Goal: Information Seeking & Learning: Find specific page/section

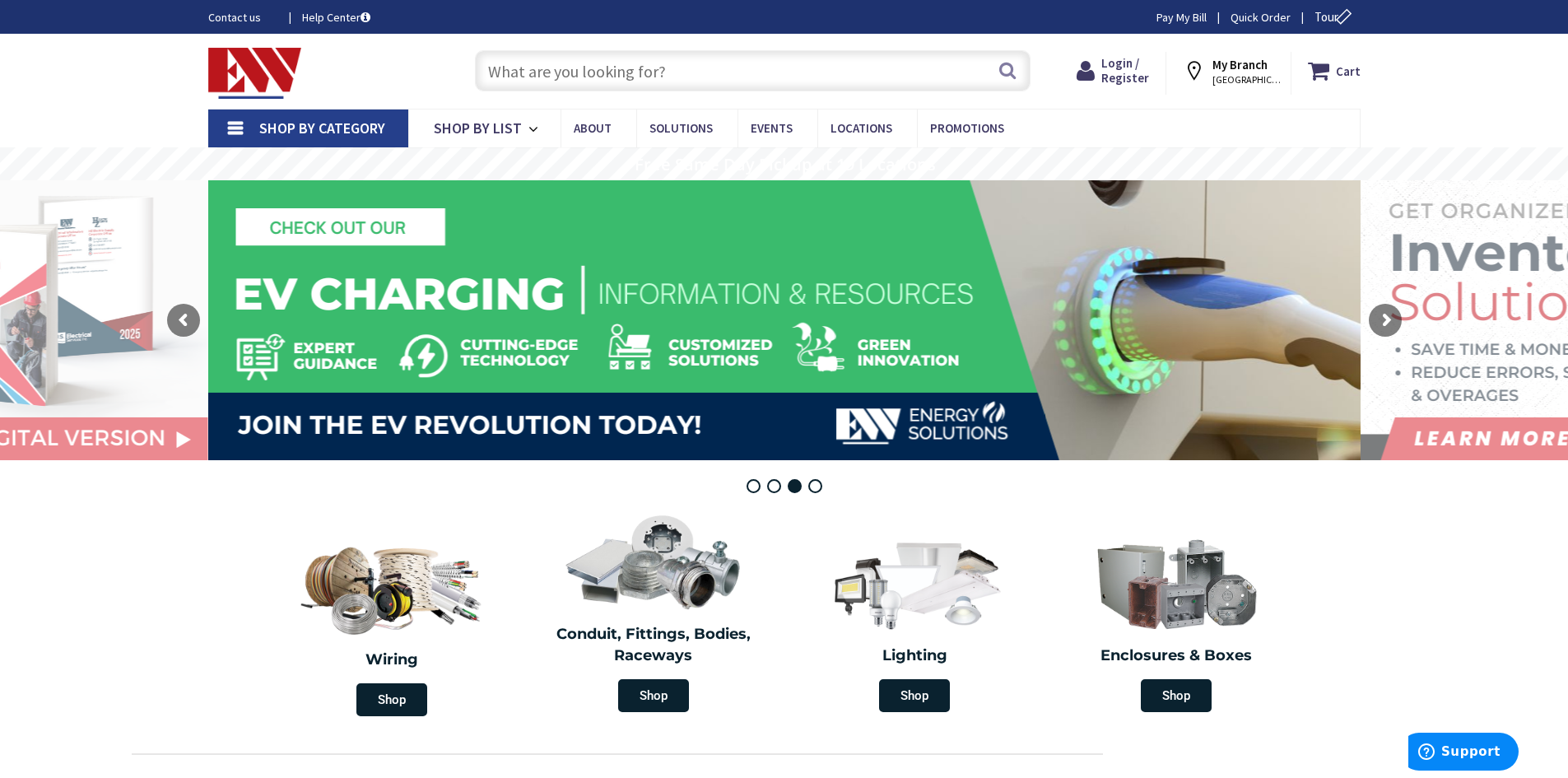
click at [666, 70] on input "text" at bounding box center [753, 70] width 556 height 41
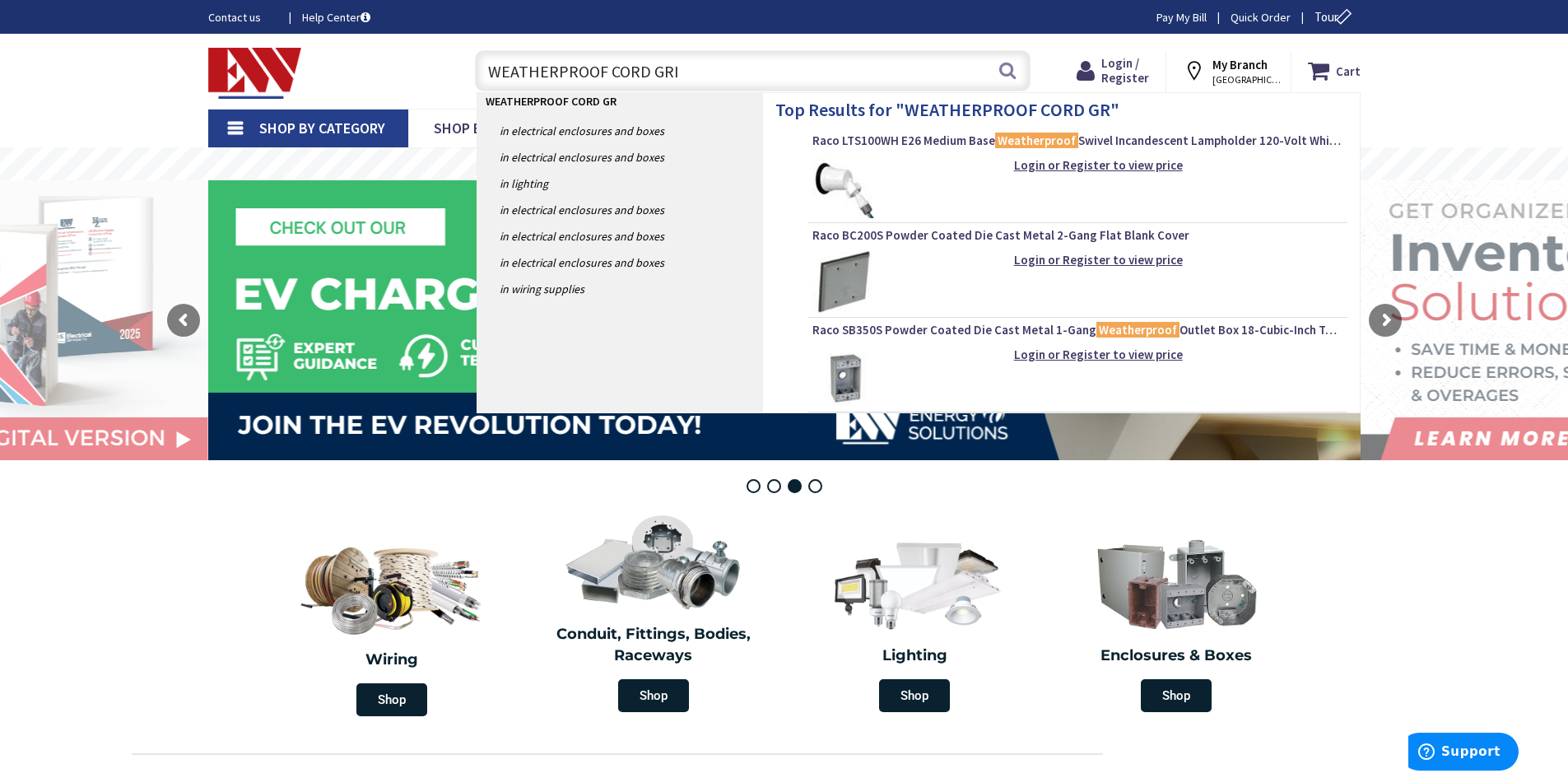
type input "WEATHERPROOF CORD GRIP"
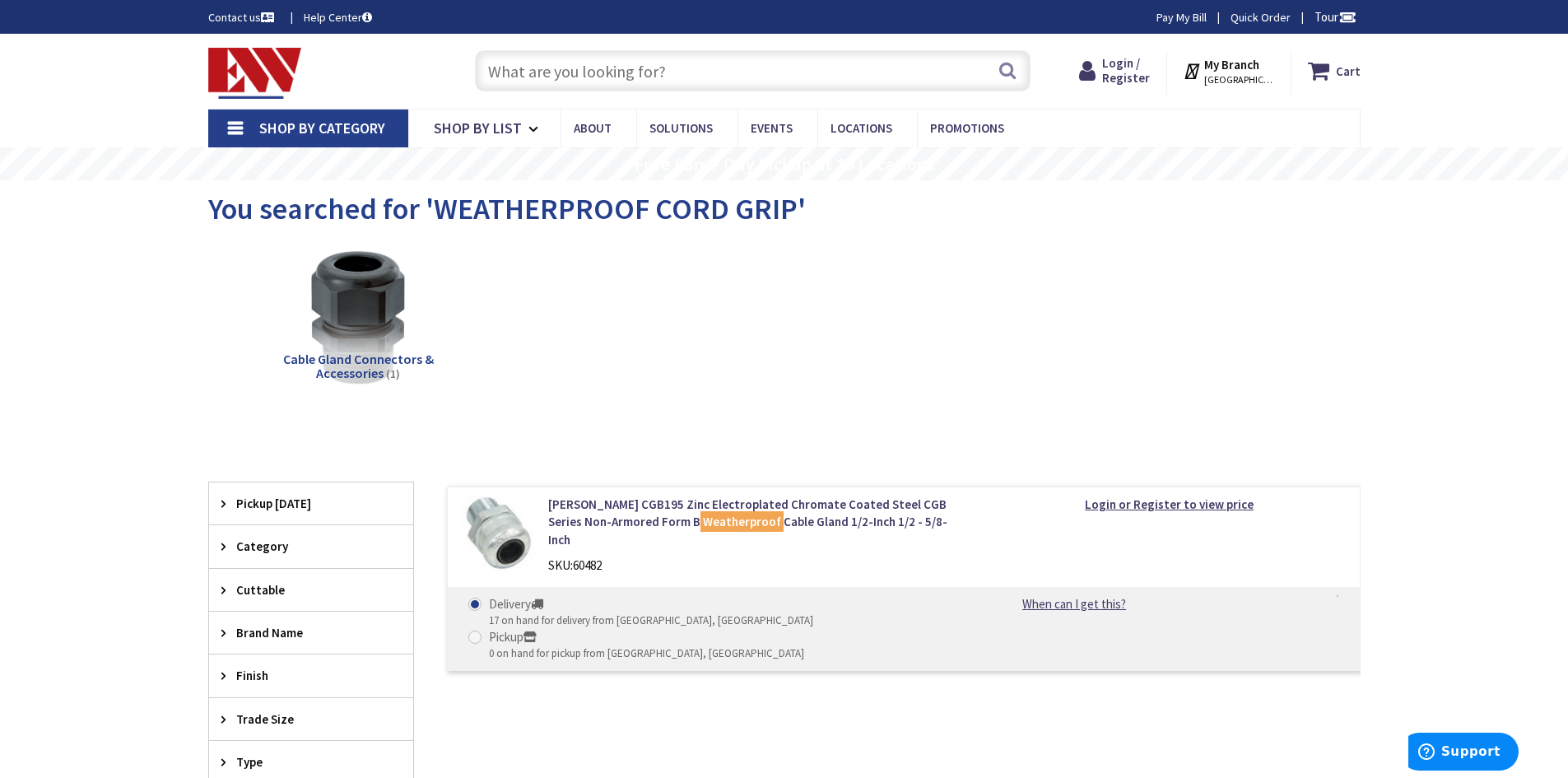
click at [1233, 63] on strong "My Branch" at bounding box center [1231, 65] width 55 height 15
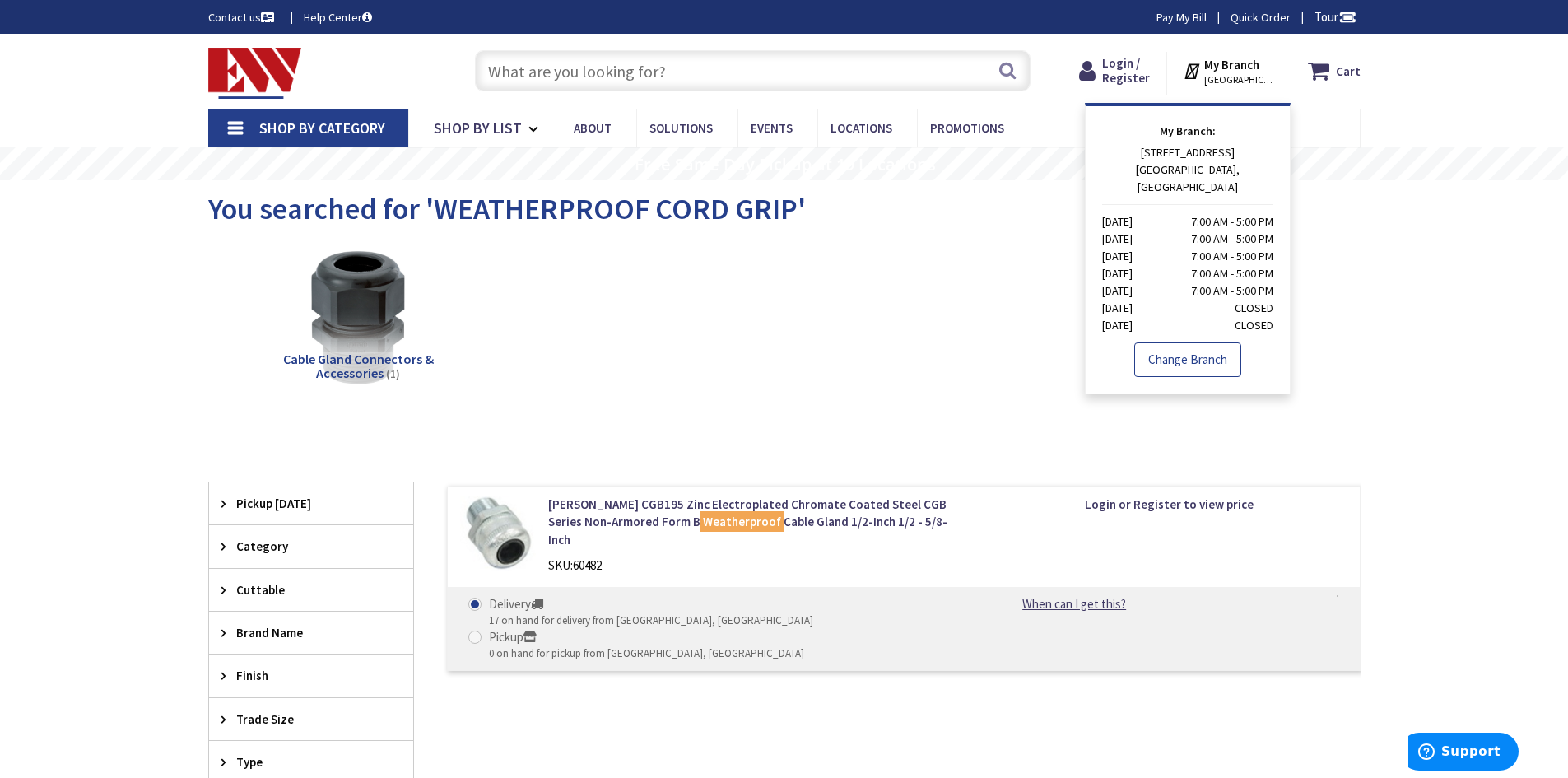
click at [1210, 343] on link "Change Branch" at bounding box center [1187, 360] width 107 height 35
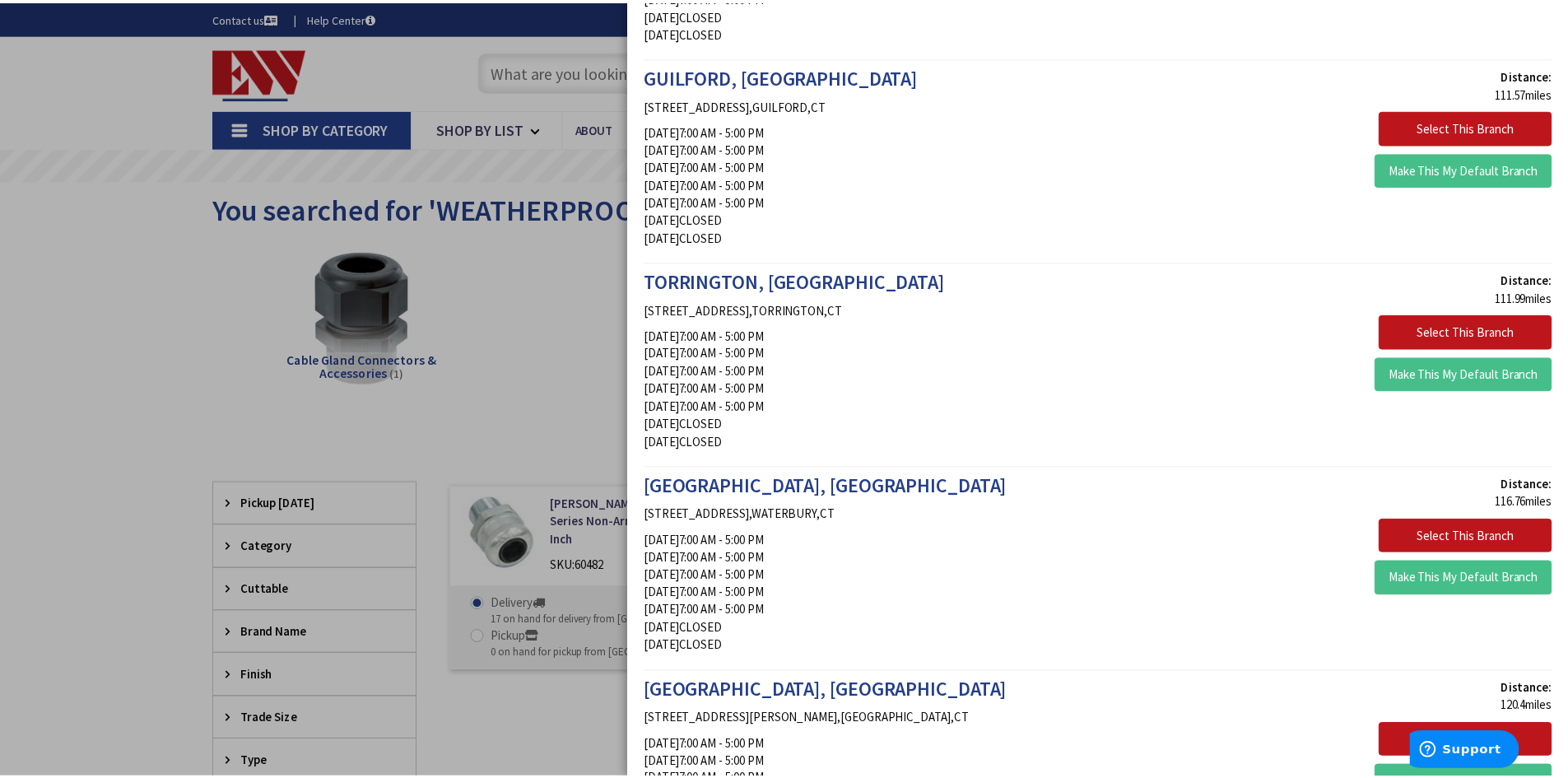
scroll to position [2388, 0]
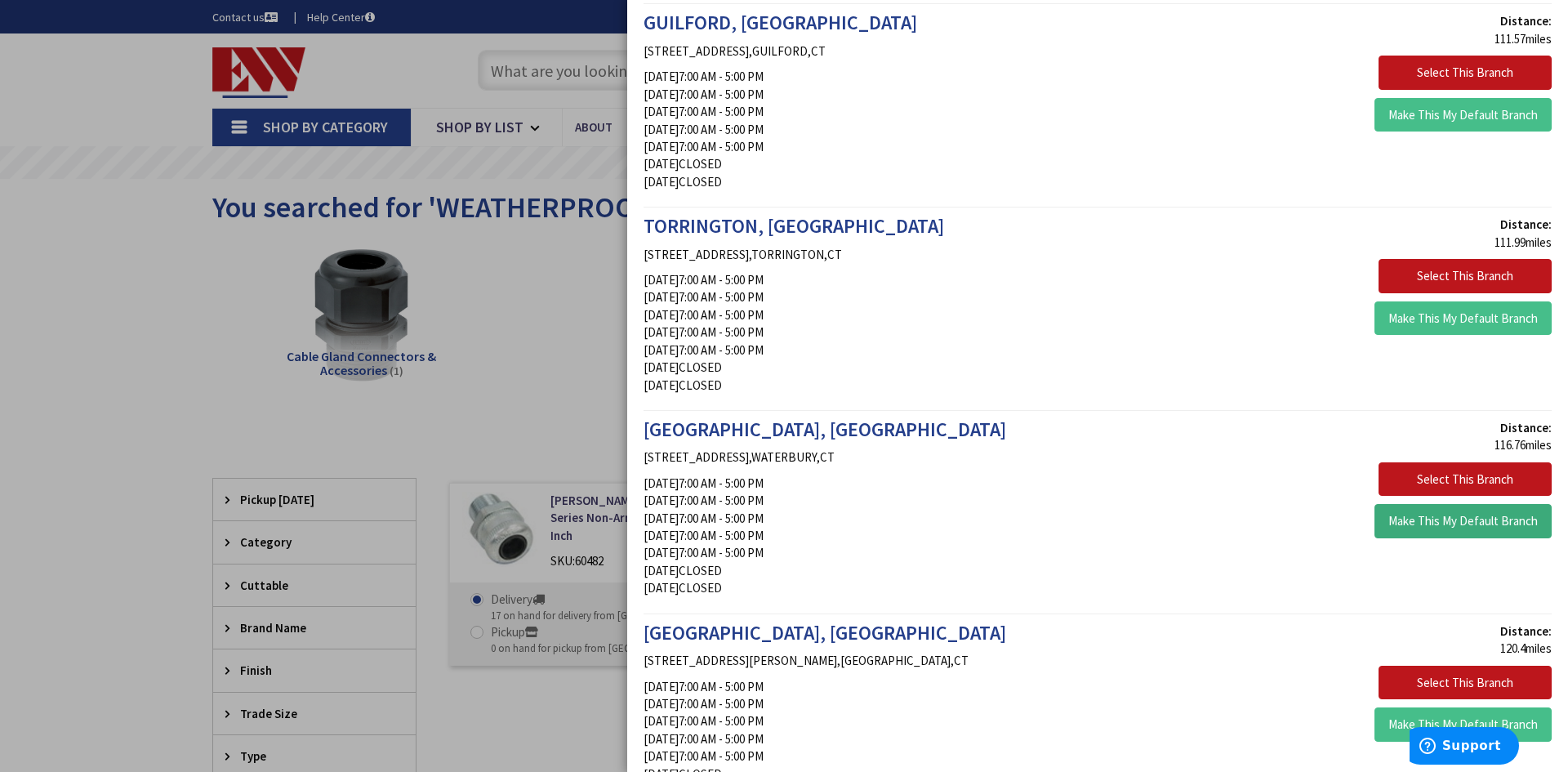
click at [1442, 528] on button "Make This My Default Branch" at bounding box center [1463, 521] width 178 height 34
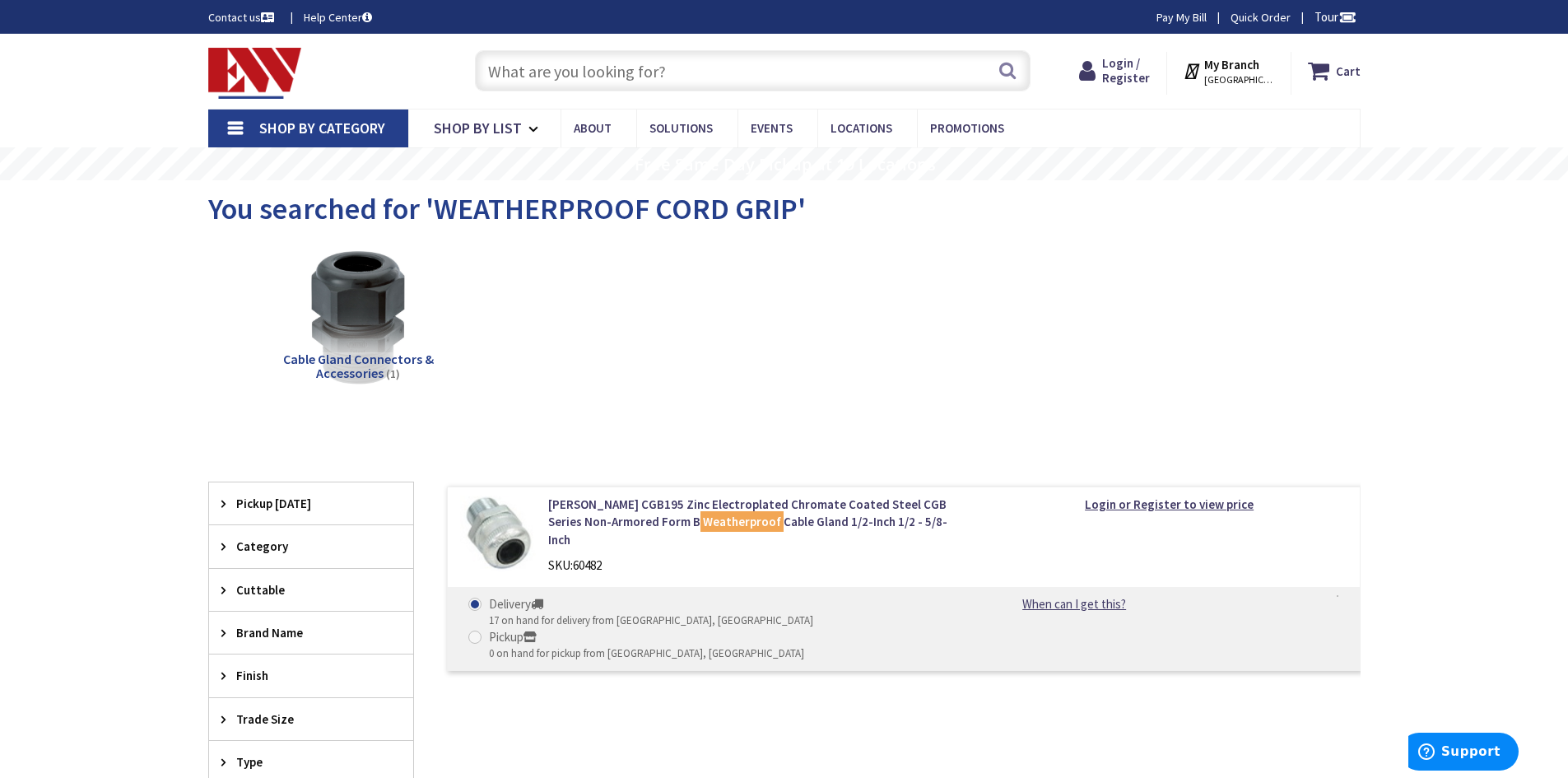
click at [583, 75] on input "text" at bounding box center [753, 70] width 556 height 41
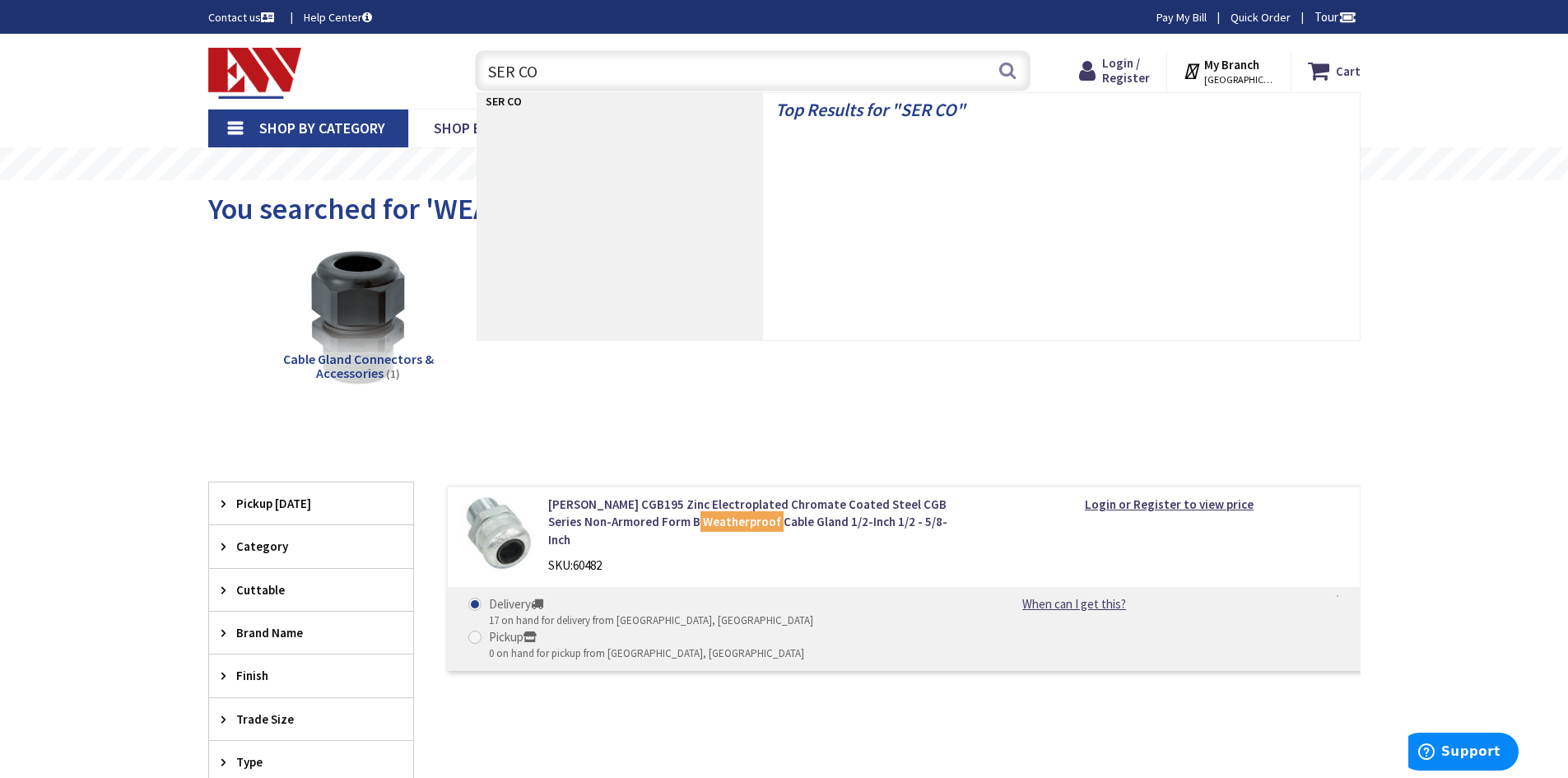
type input "SER CON"
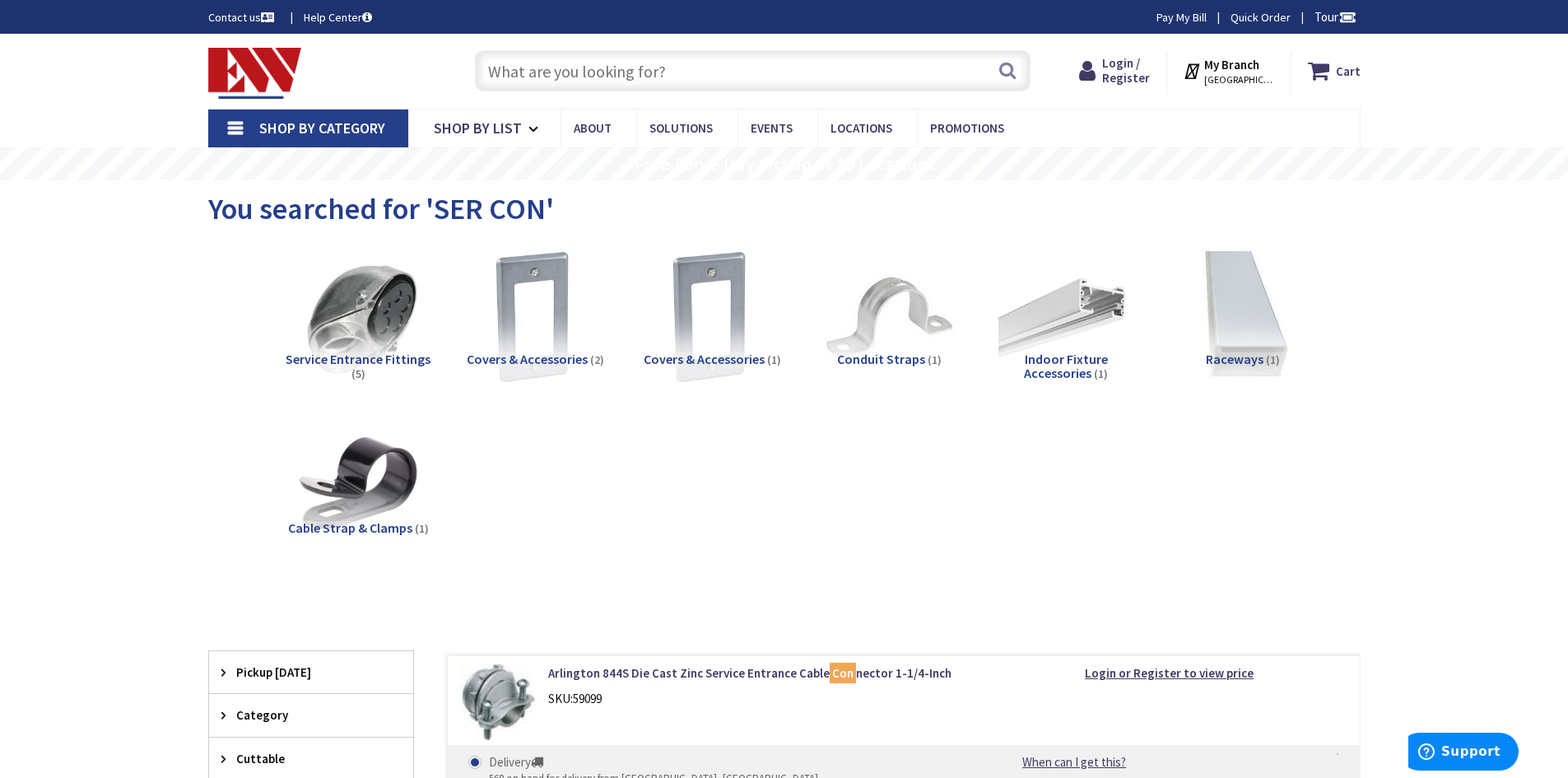
click at [640, 84] on input "text" at bounding box center [753, 70] width 556 height 41
type input "G"
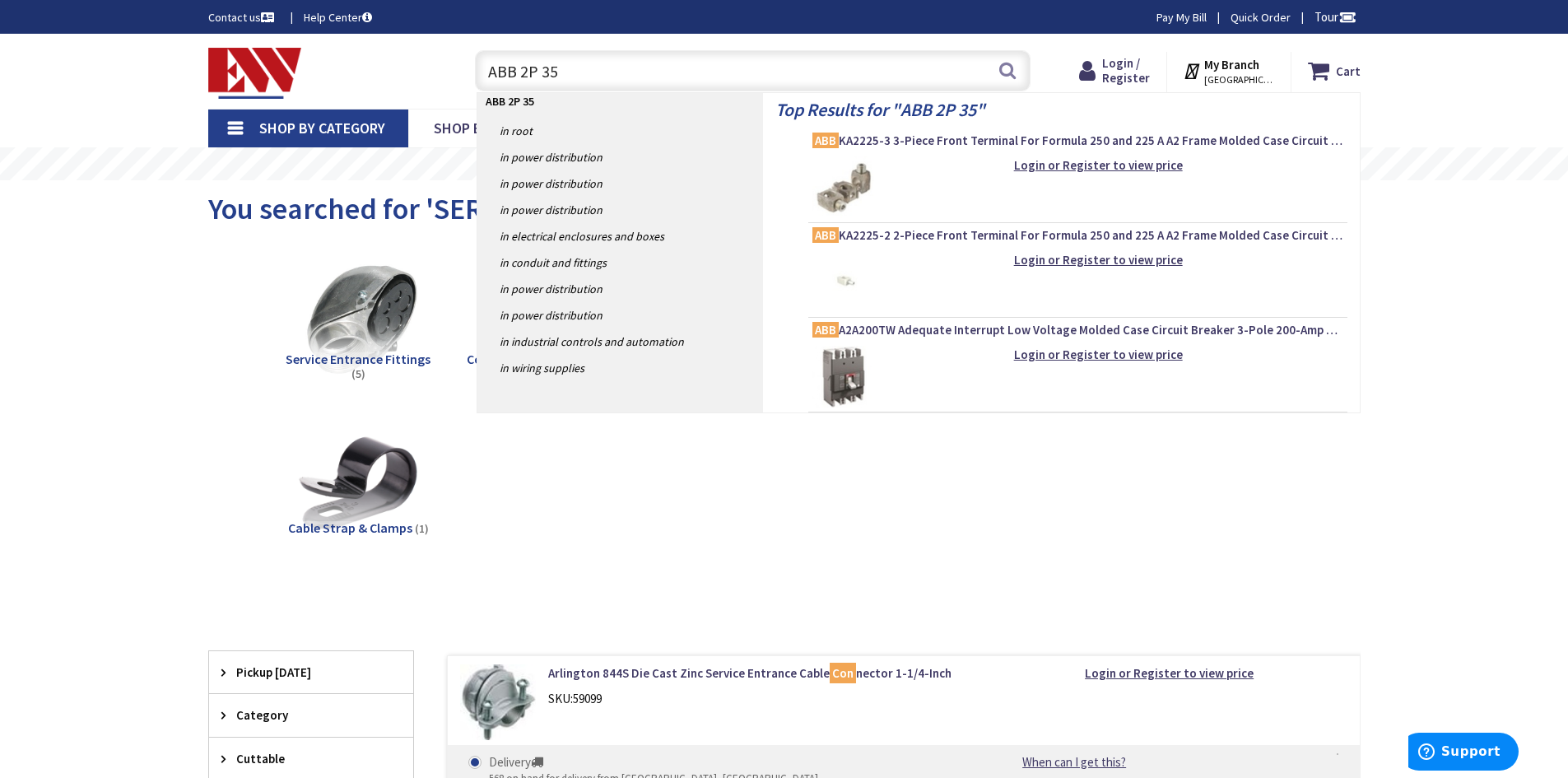
type input "ABB 2P 35A"
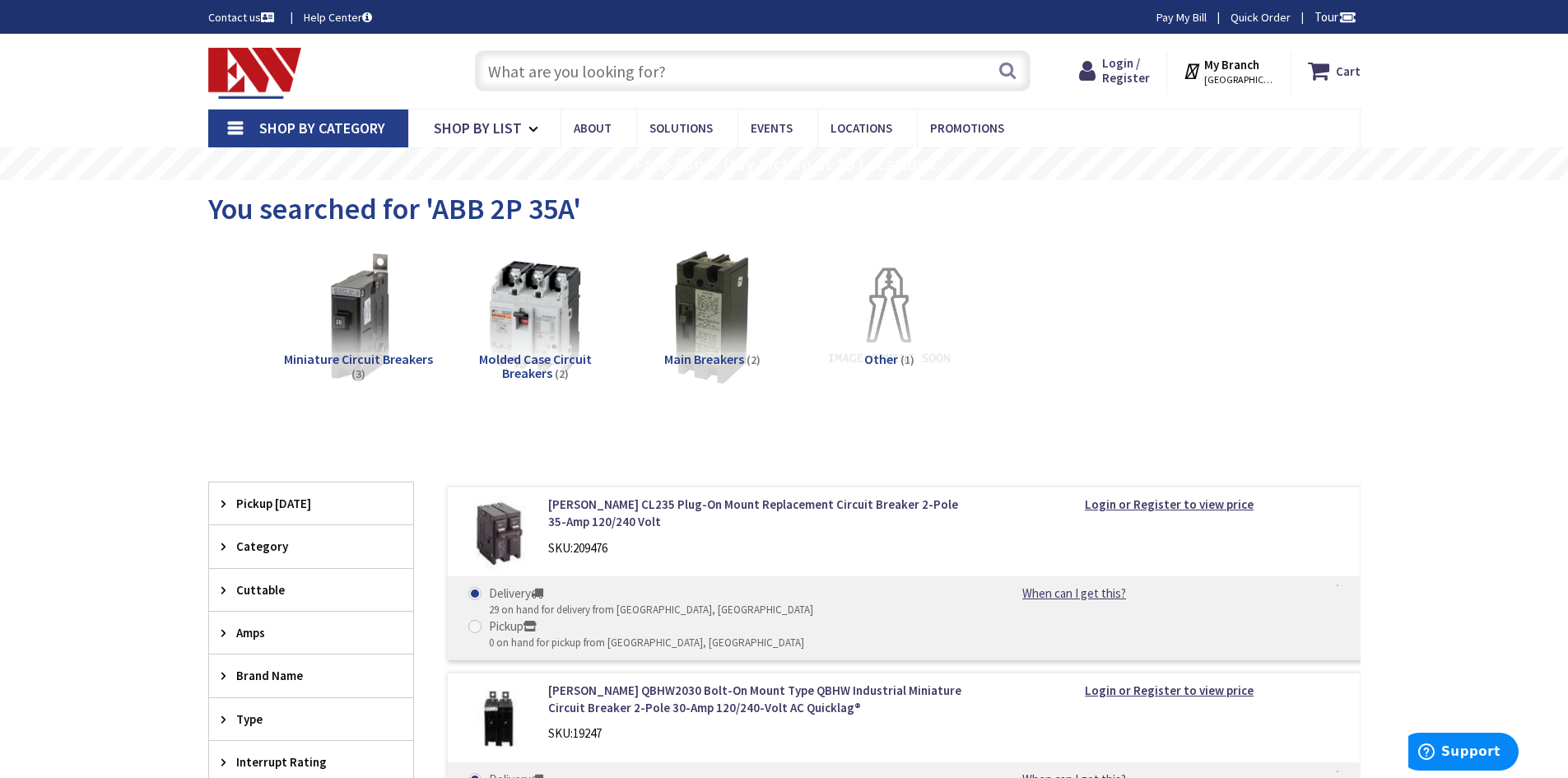
click at [384, 352] on span "Miniature Circuit Breakers" at bounding box center [359, 359] width 149 height 16
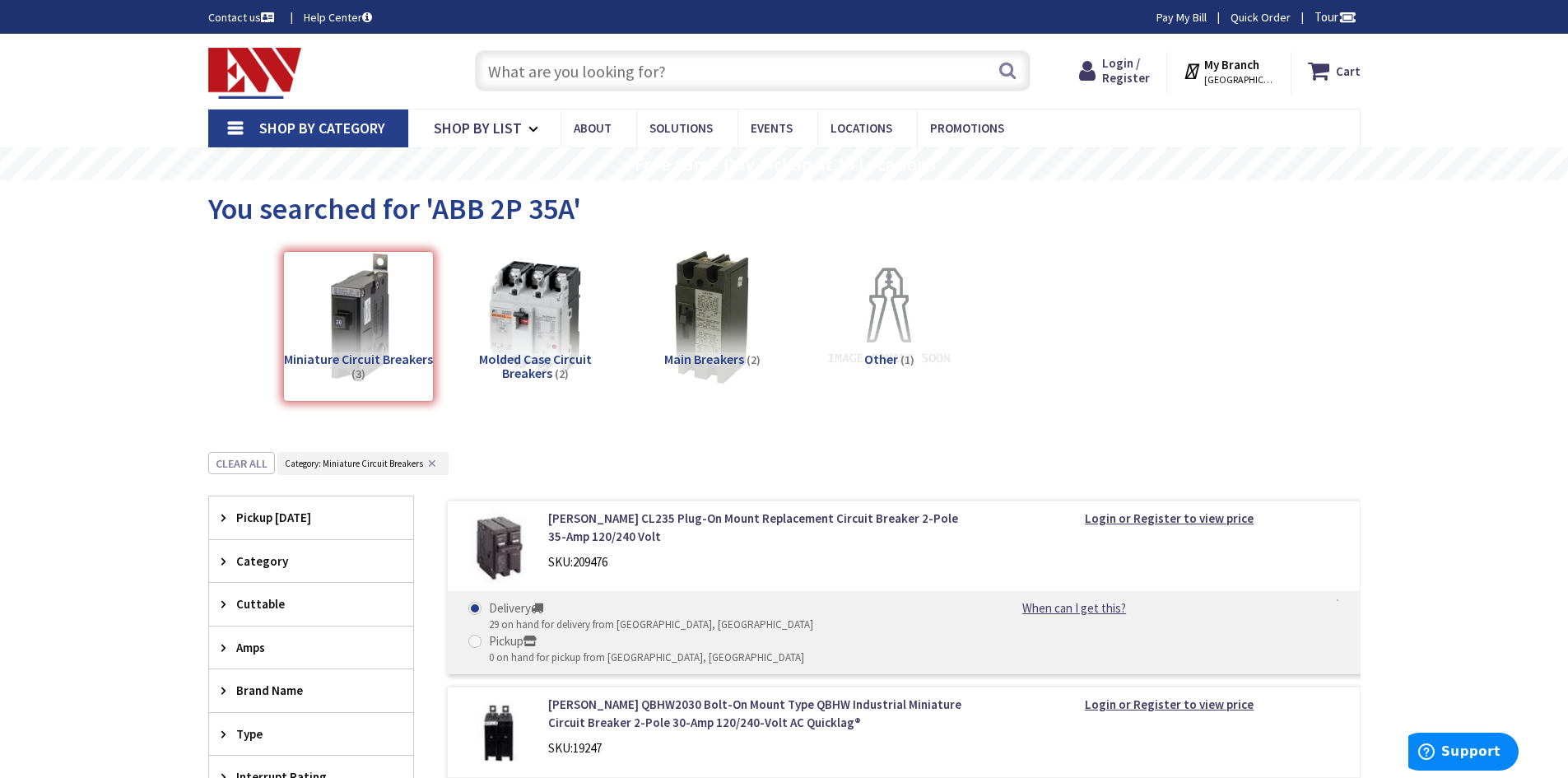
click at [618, 89] on input "text" at bounding box center [753, 70] width 556 height 41
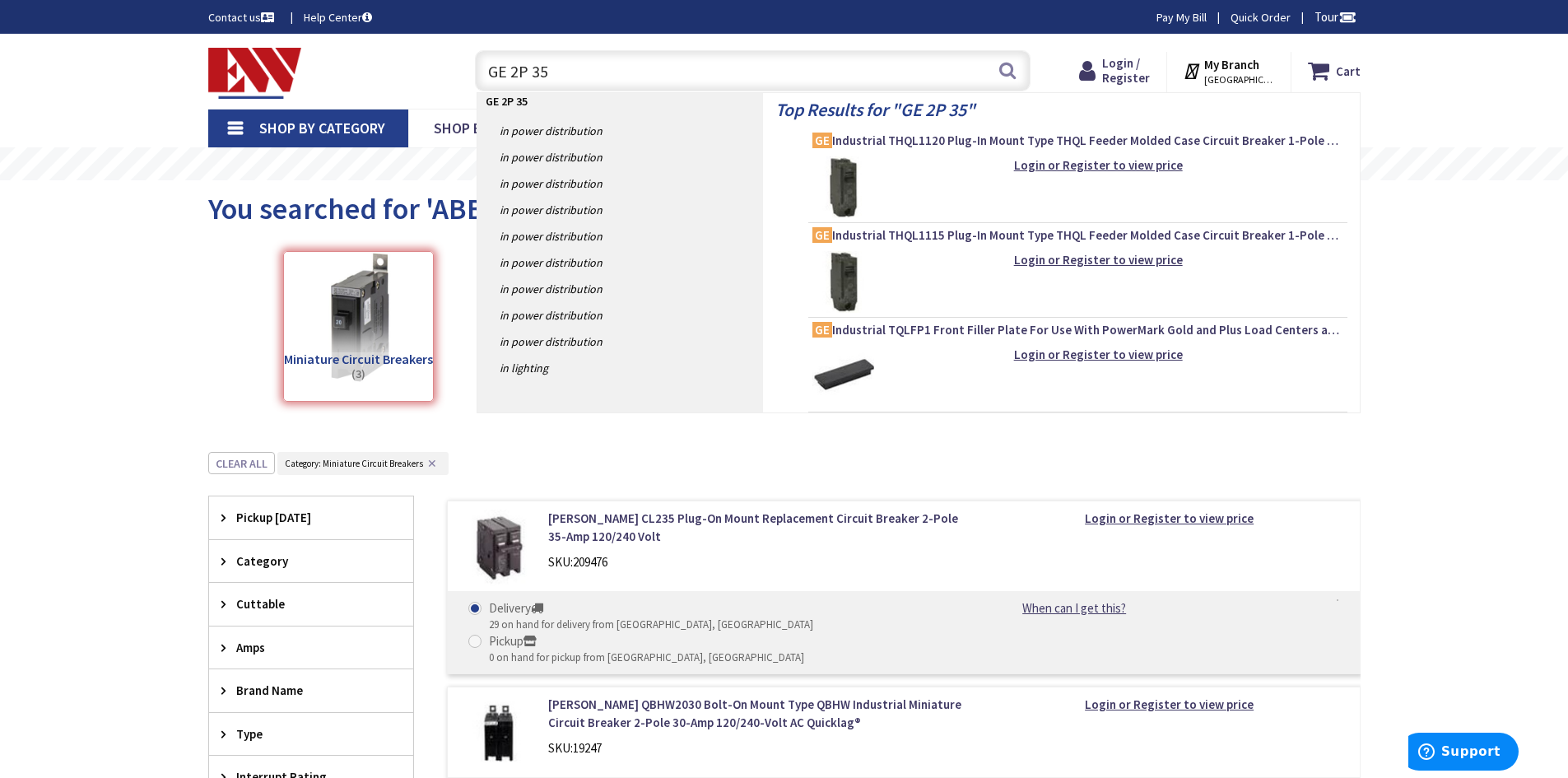
type input "GE 2P 35A"
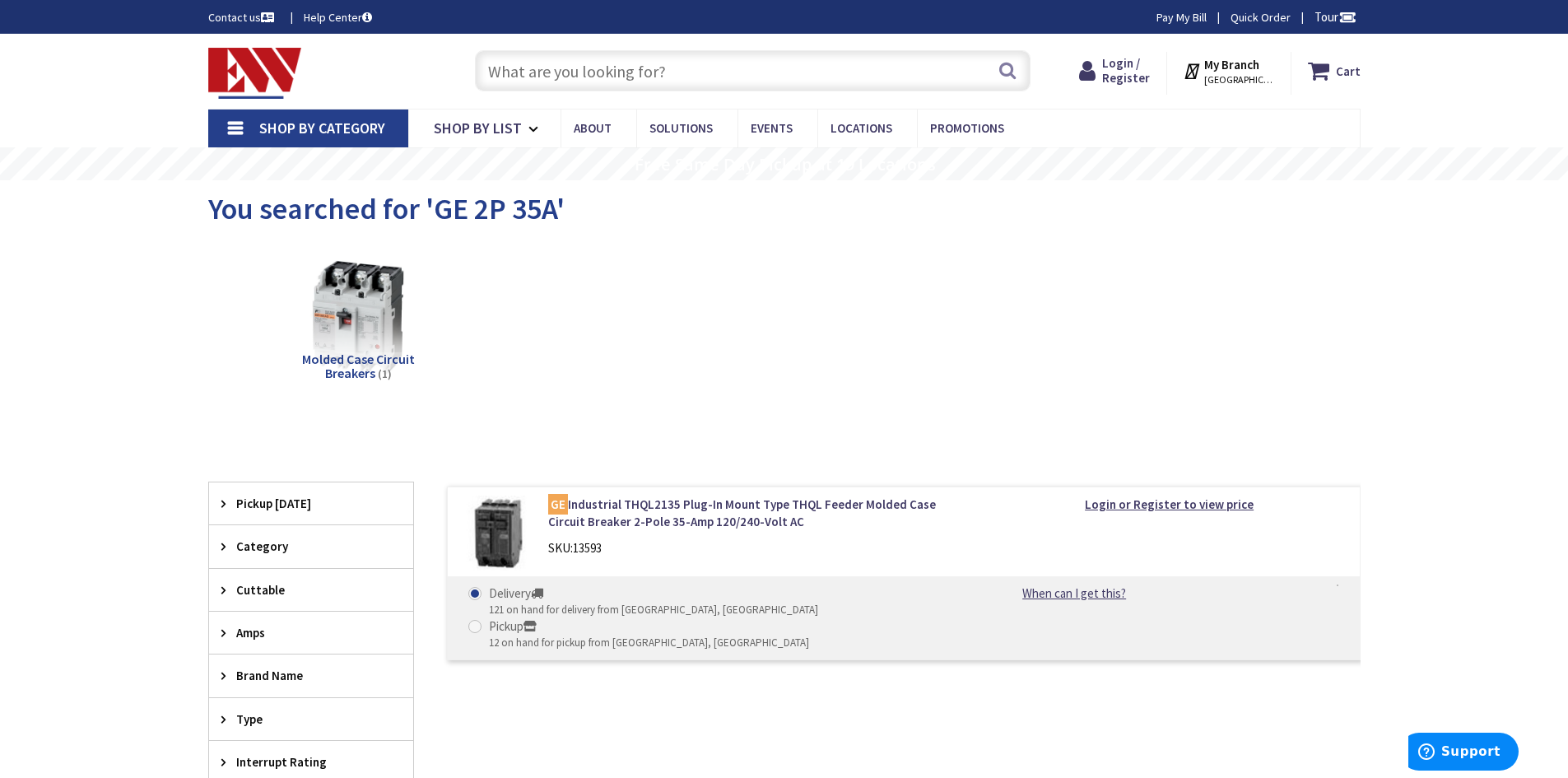
click at [620, 77] on input "text" at bounding box center [753, 70] width 556 height 41
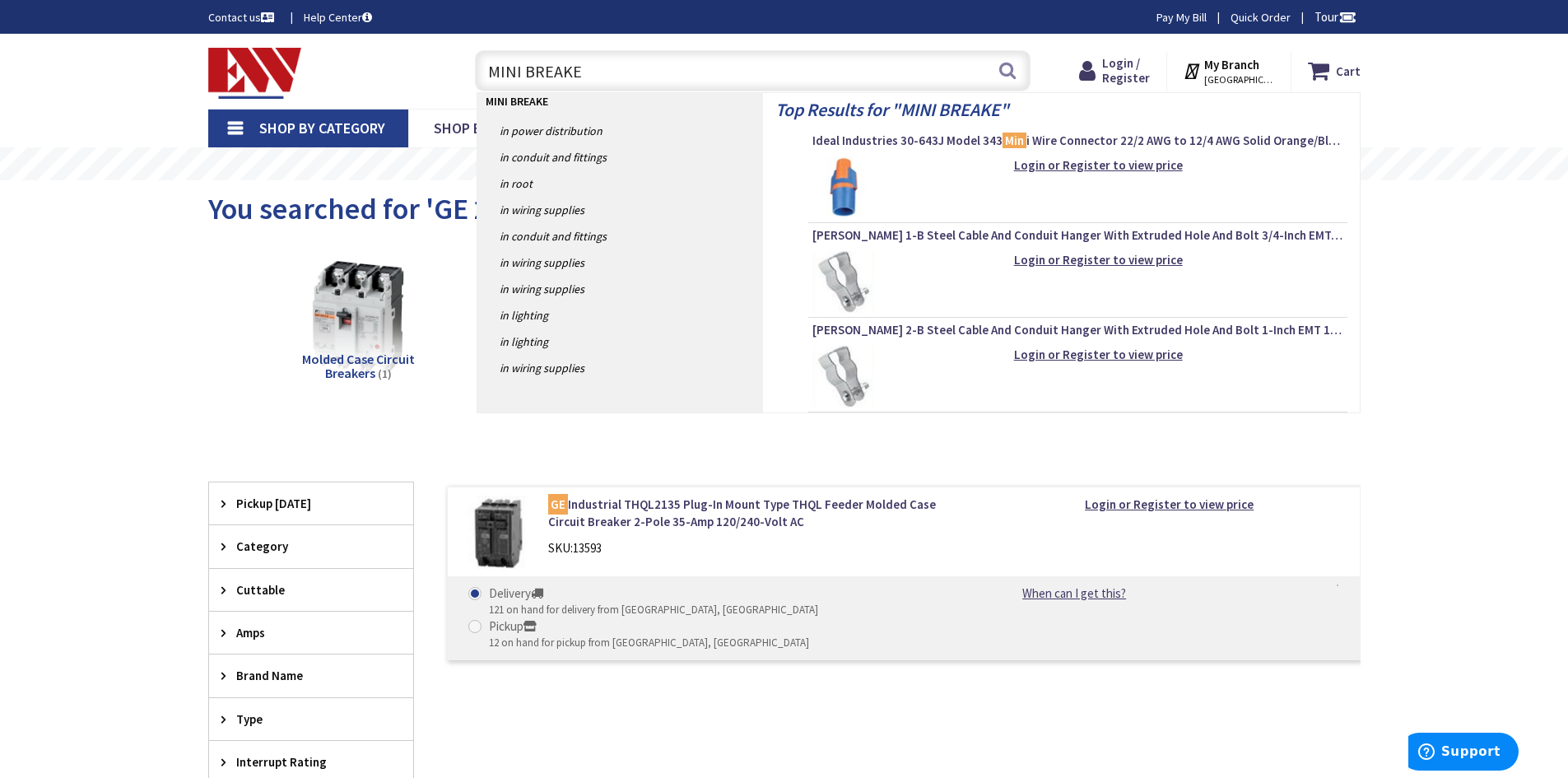
type input "MINI BREAKER"
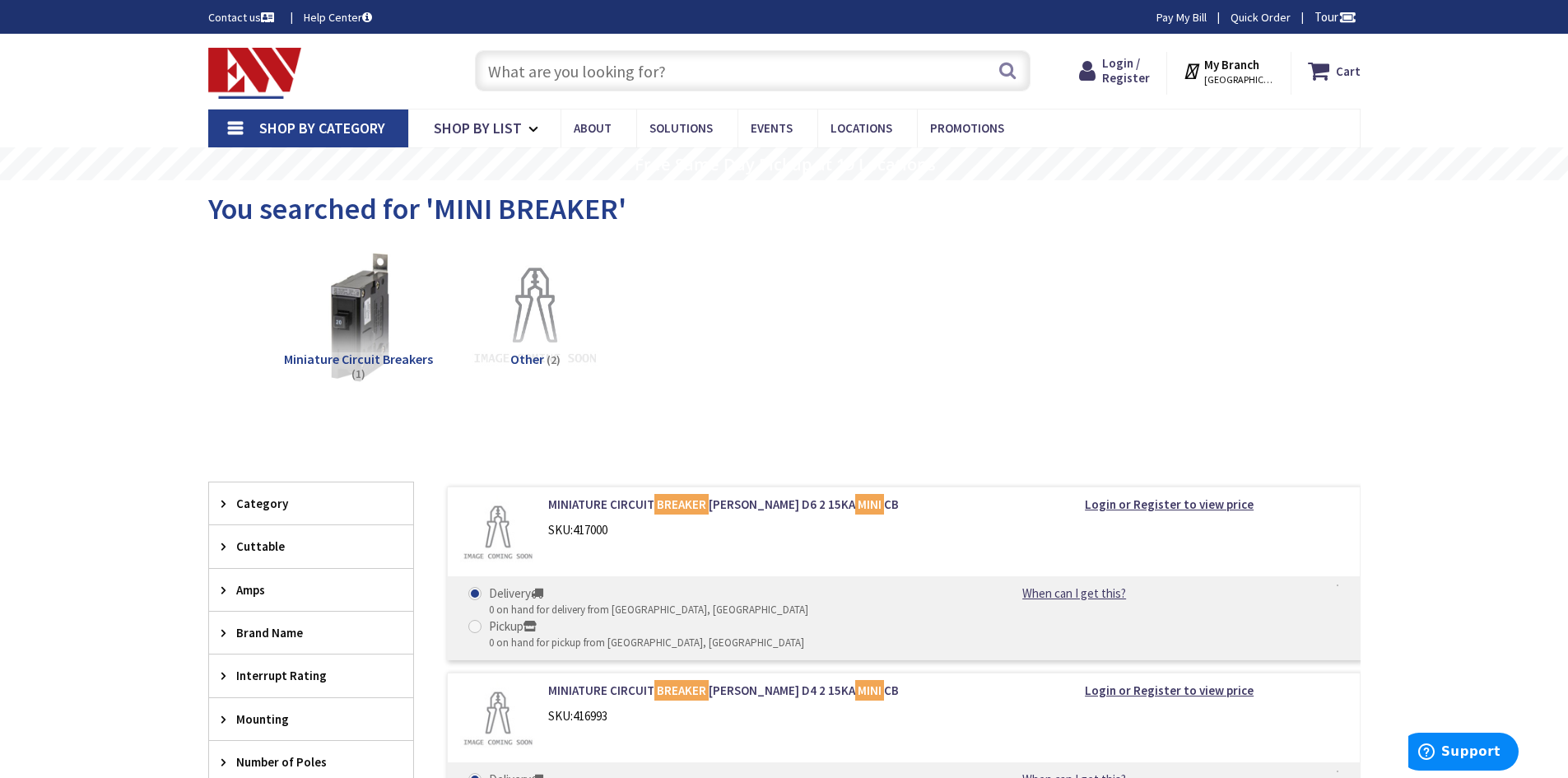
click at [630, 92] on input "text" at bounding box center [753, 70] width 556 height 41
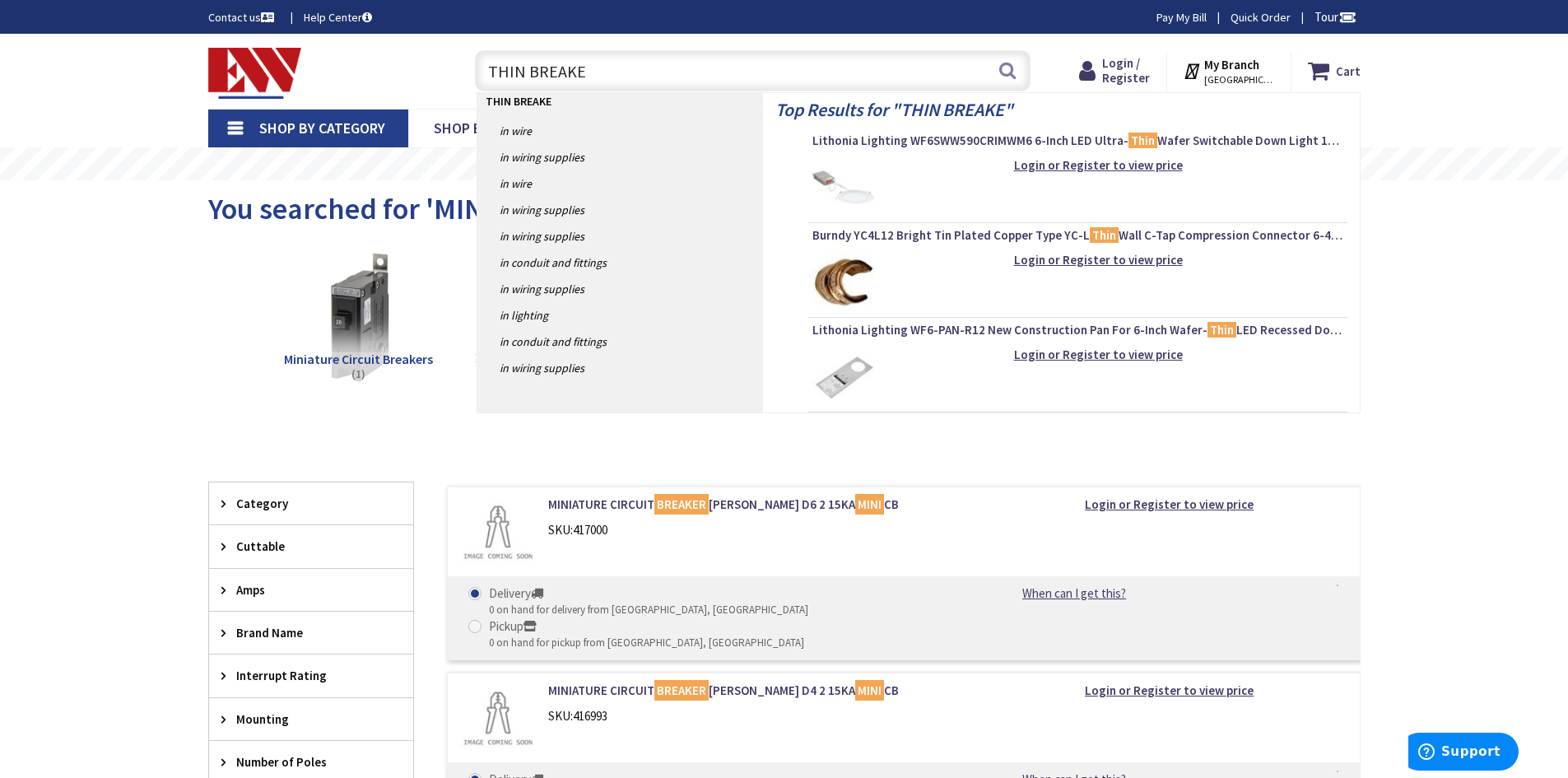
type input "THIN BREAKER"
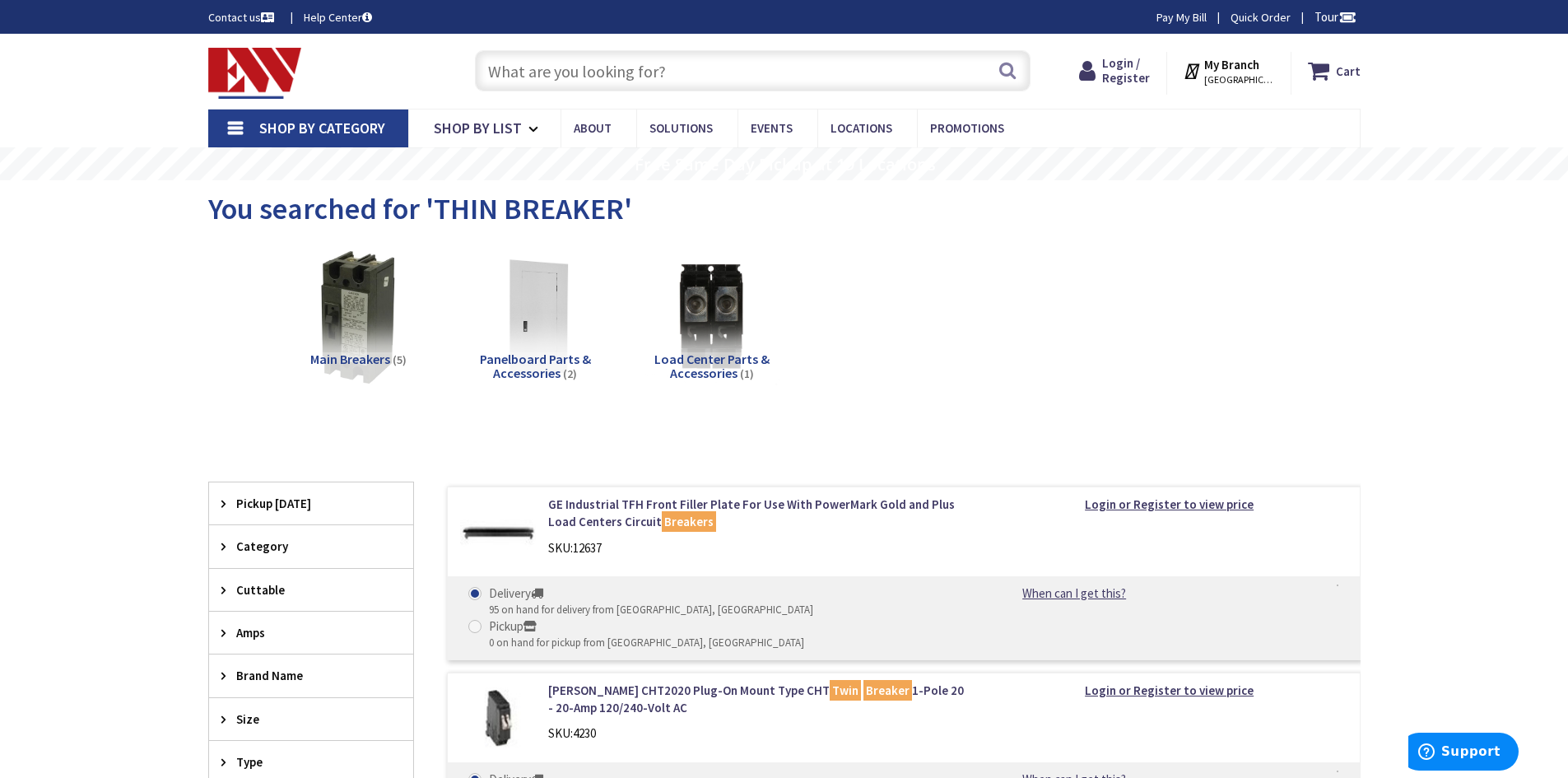
click at [616, 89] on input "text" at bounding box center [753, 70] width 556 height 41
click at [616, 65] on input "text" at bounding box center [753, 70] width 556 height 41
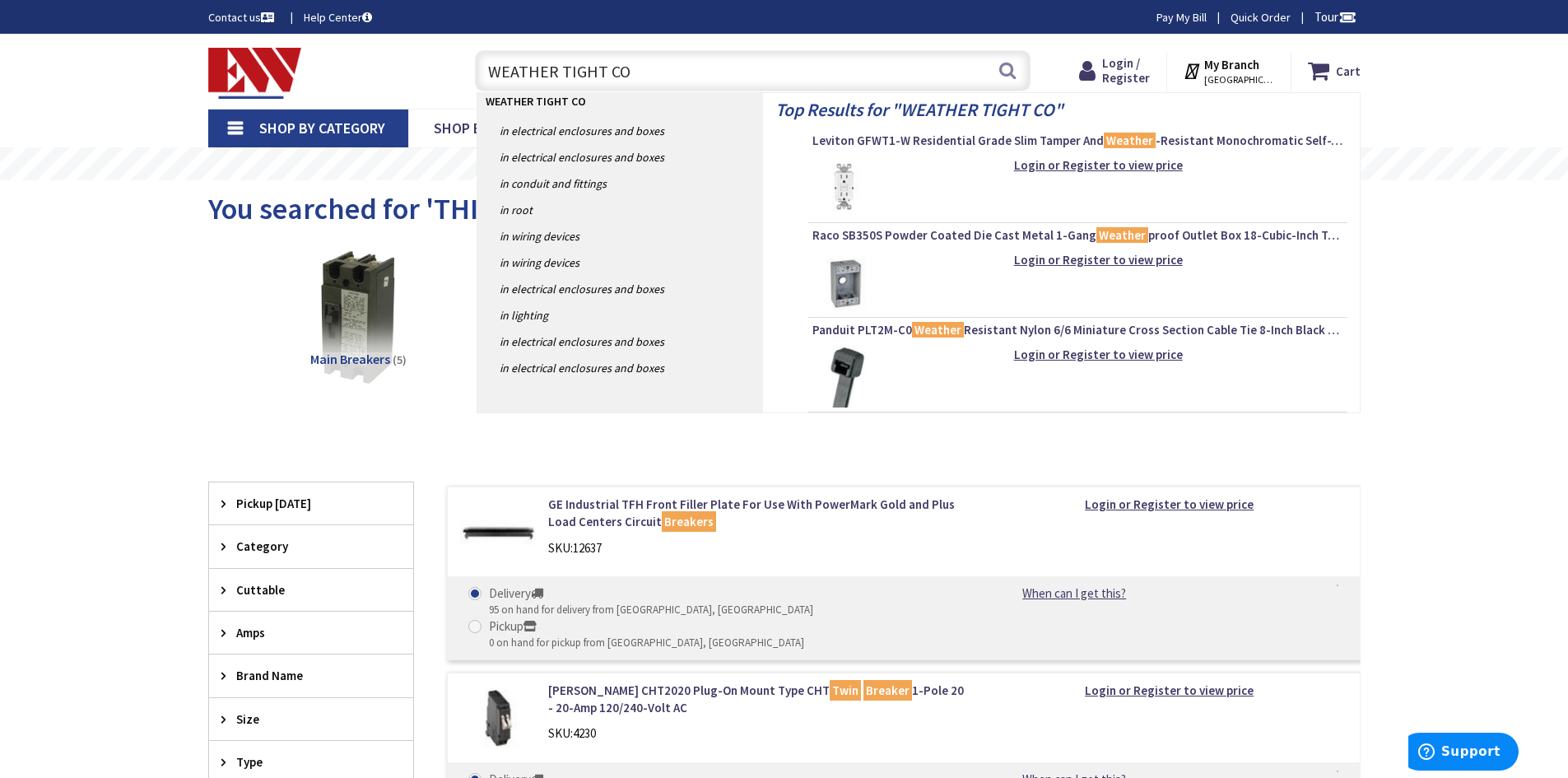
type input "WEATHER TIGHT CON"
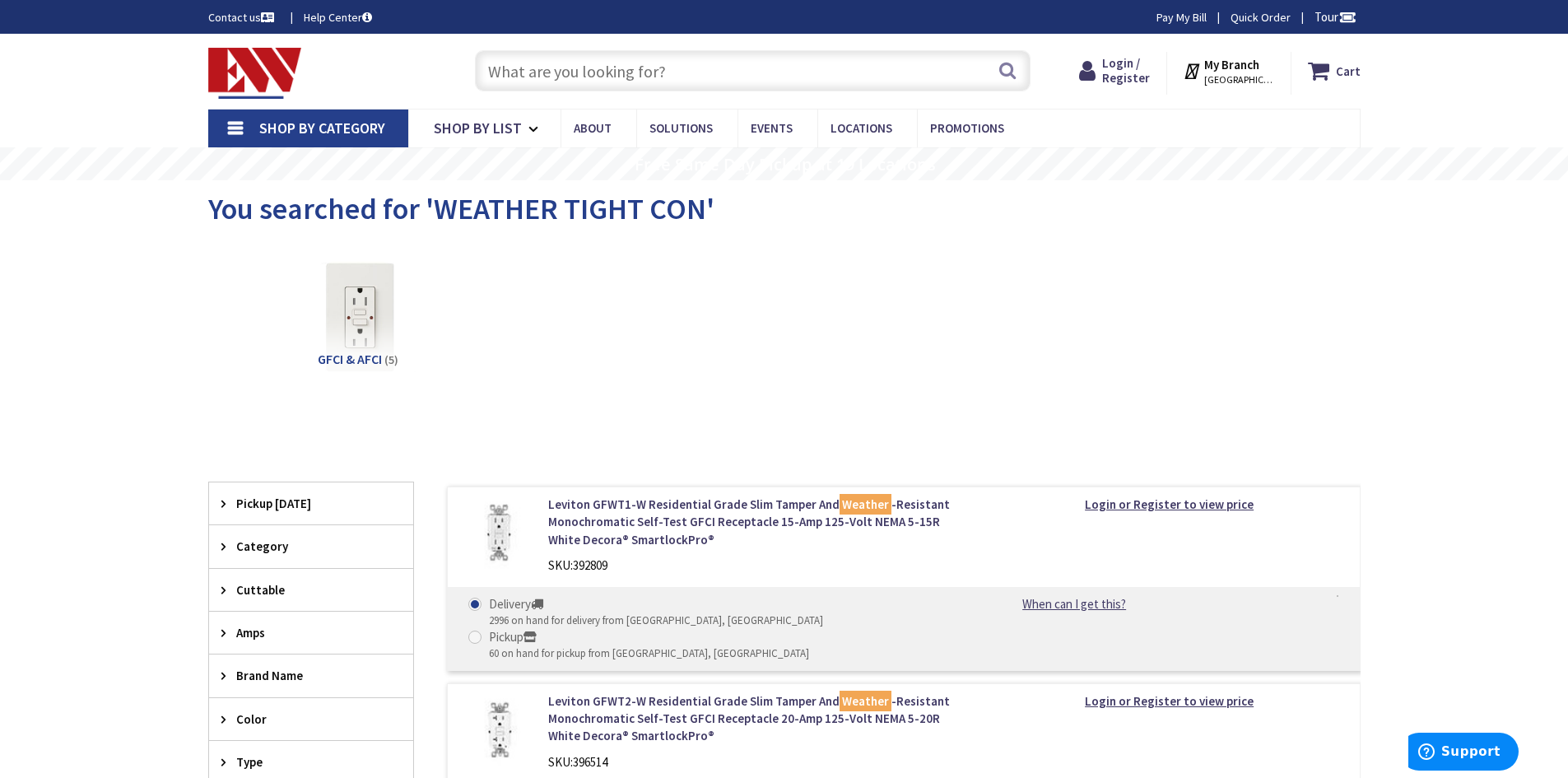
click at [531, 79] on input "text" at bounding box center [753, 70] width 556 height 41
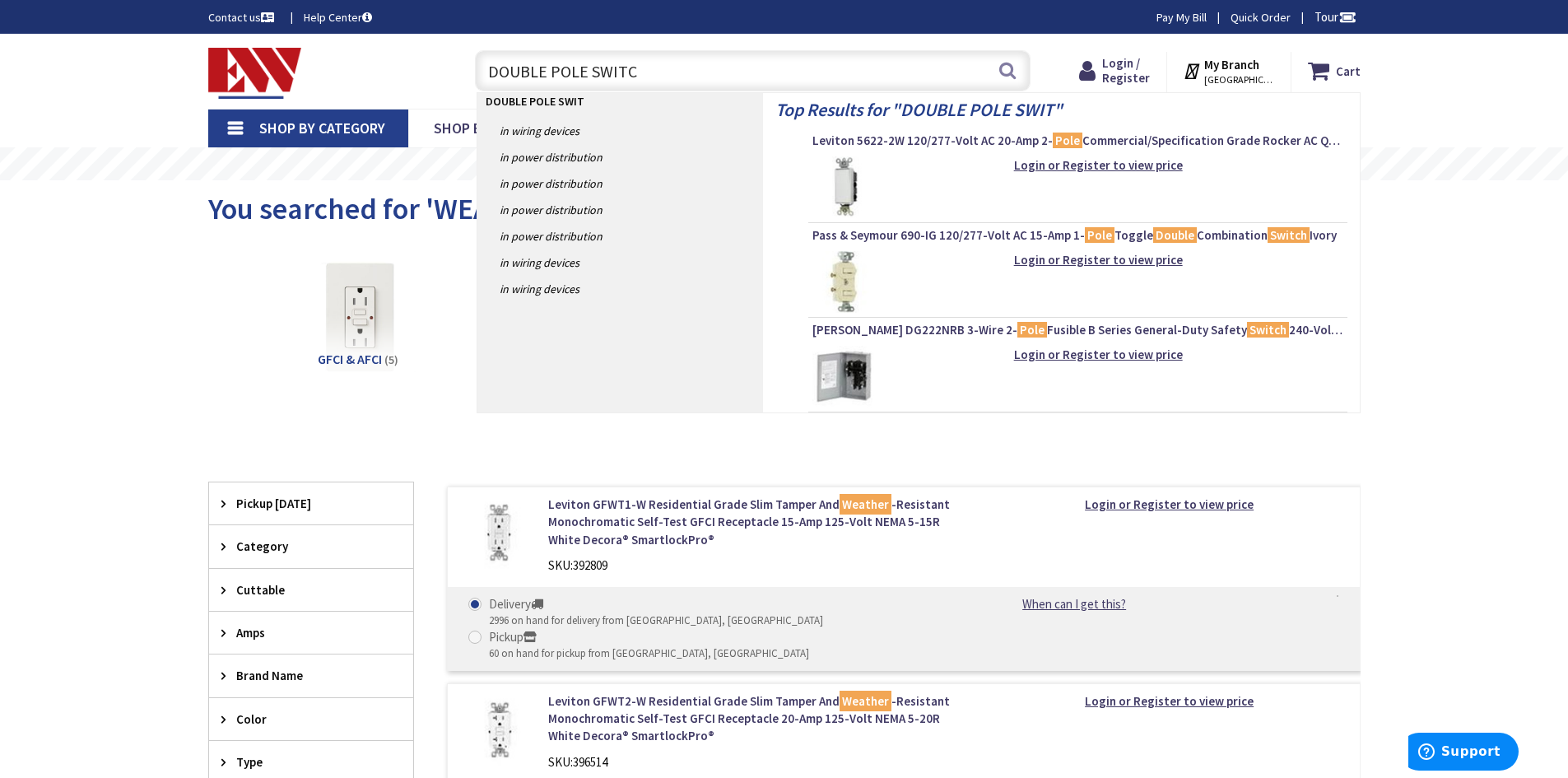
type input "DOUBLE POLE SWITCH"
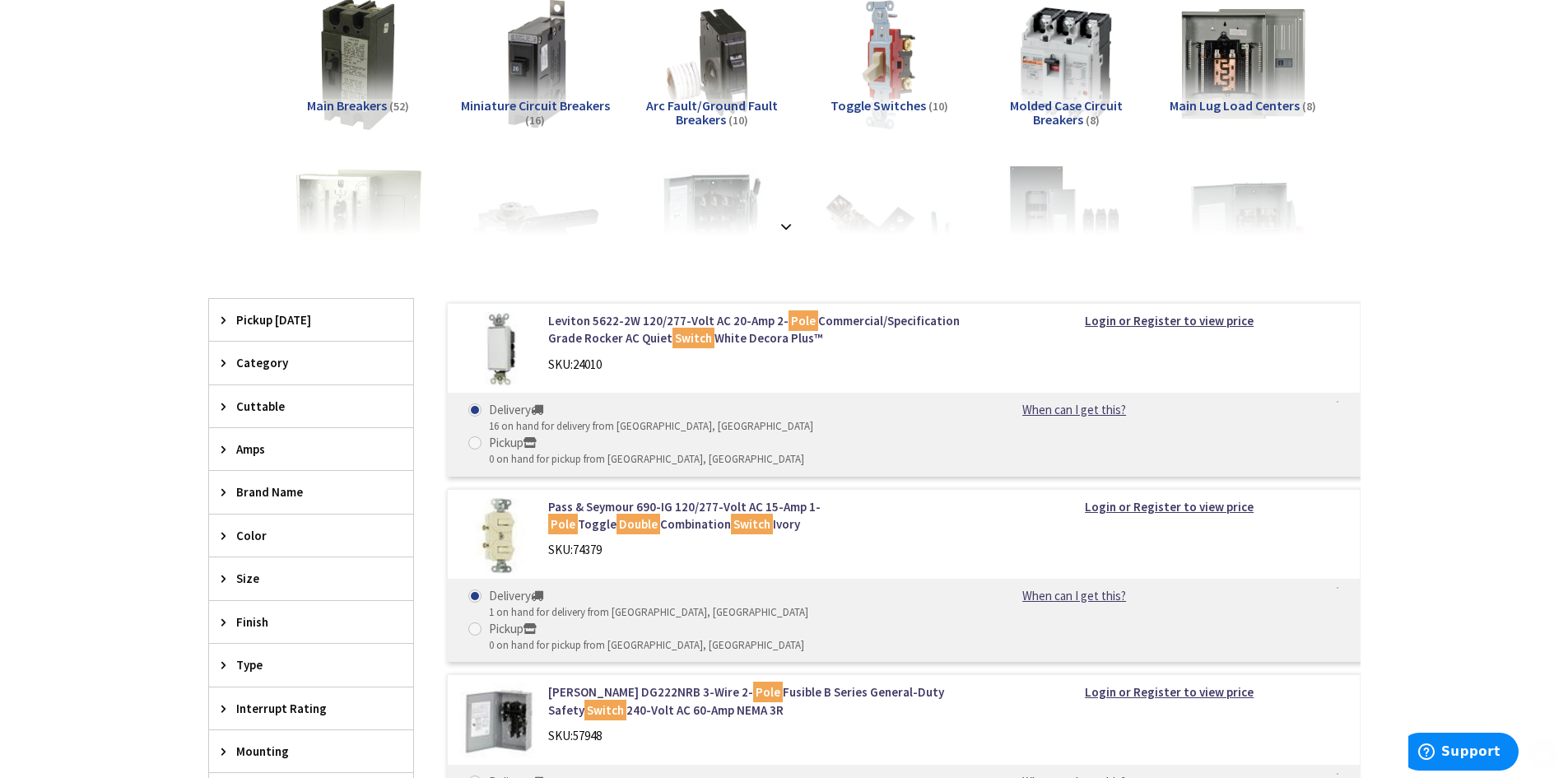
scroll to position [329, 0]
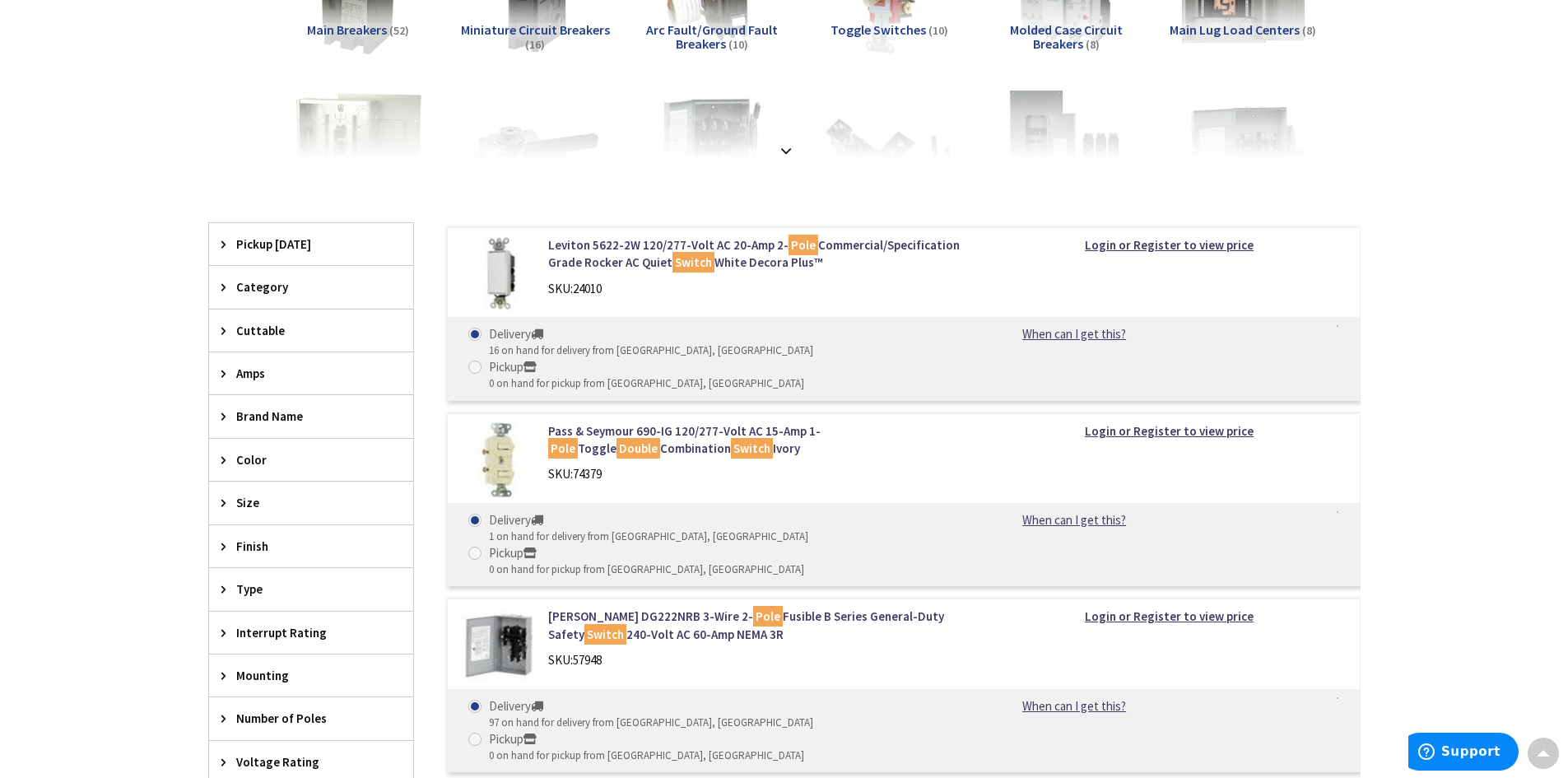
click at [249, 289] on span "Category" at bounding box center [303, 286] width 134 height 17
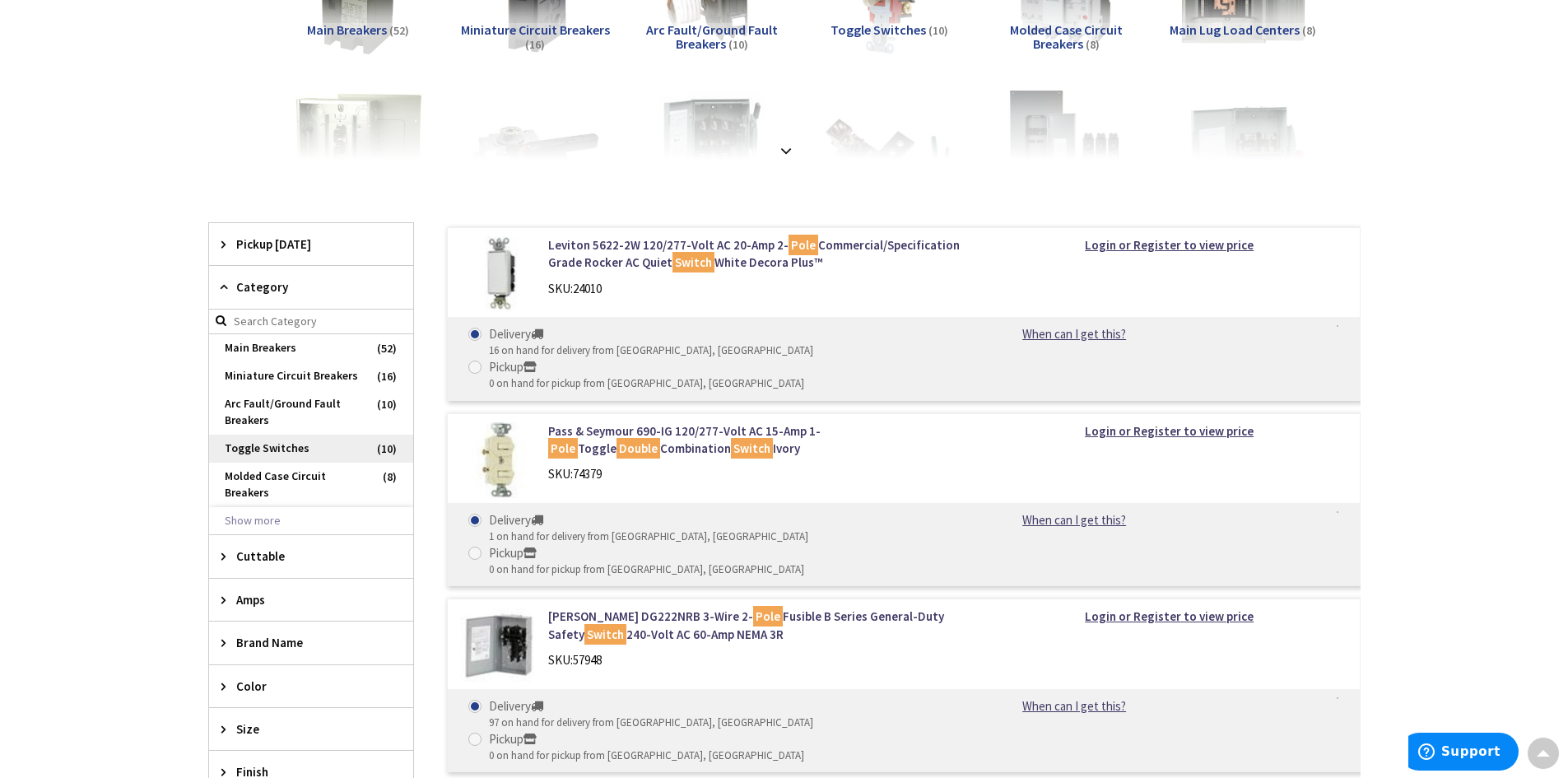
click at [263, 445] on span "Toggle Switches" at bounding box center [311, 448] width 204 height 28
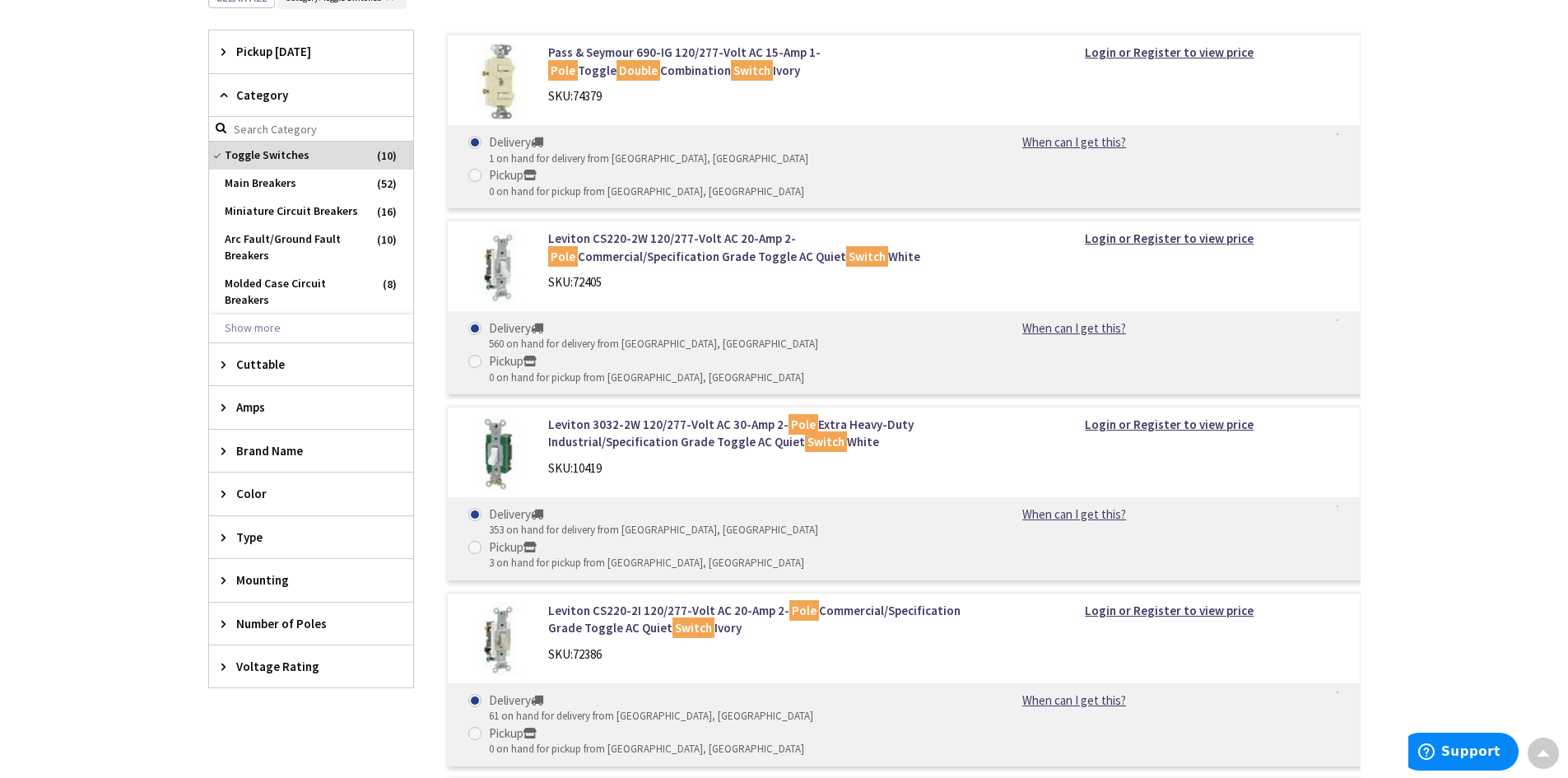
scroll to position [576, 0]
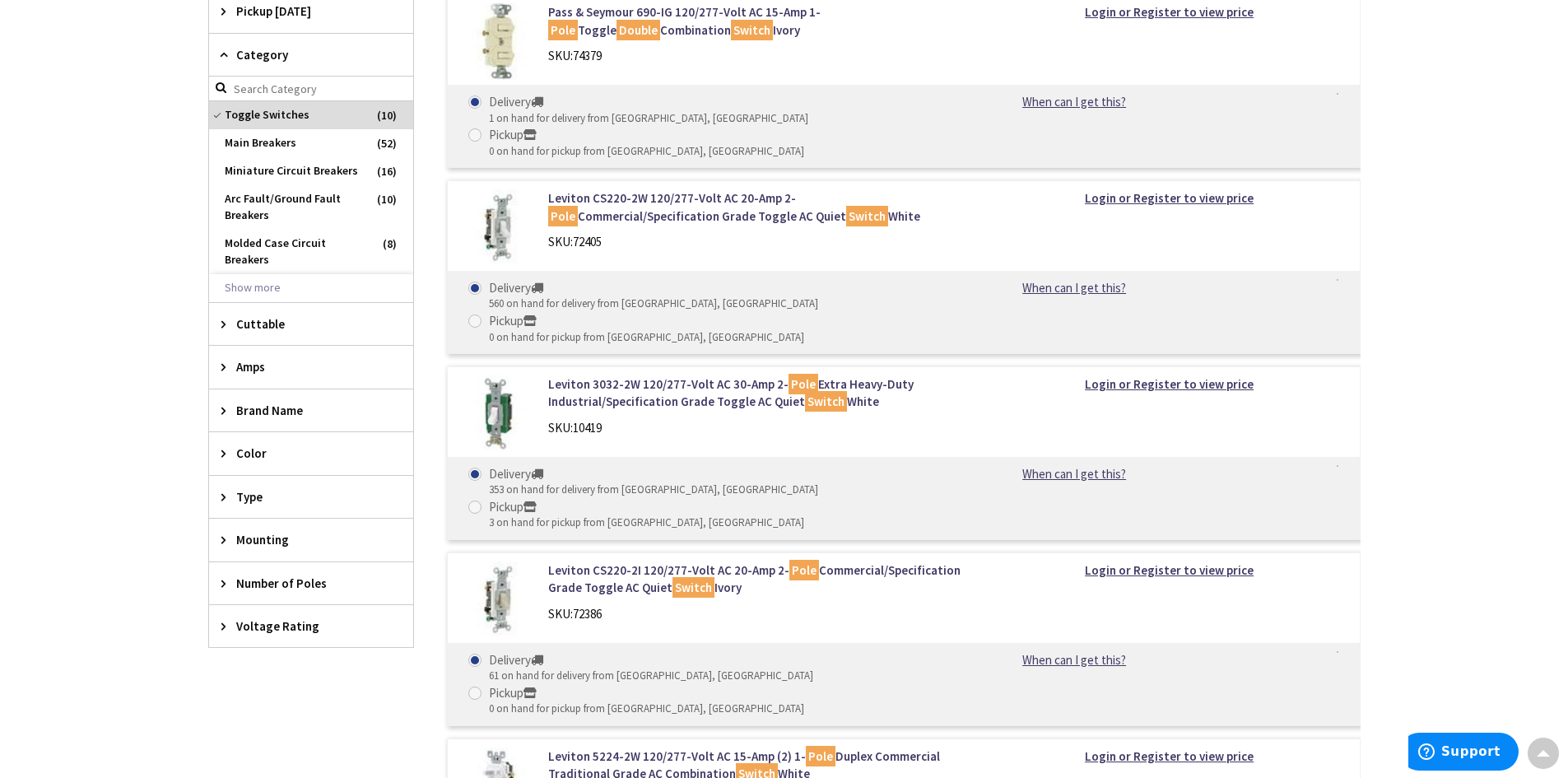
click at [239, 373] on span "Amps" at bounding box center [303, 366] width 134 height 17
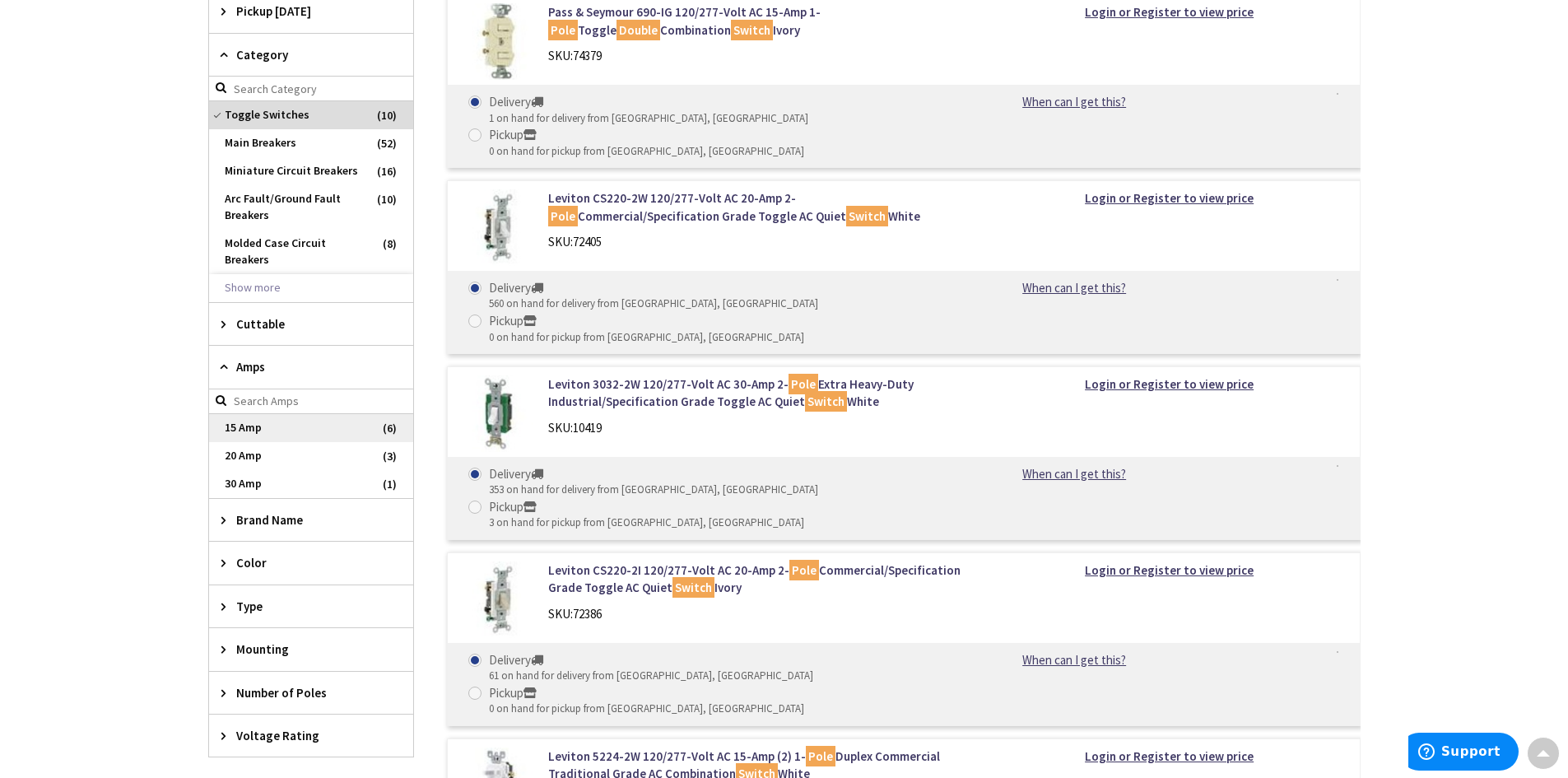
click at [259, 431] on span "15 Amp" at bounding box center [311, 428] width 204 height 28
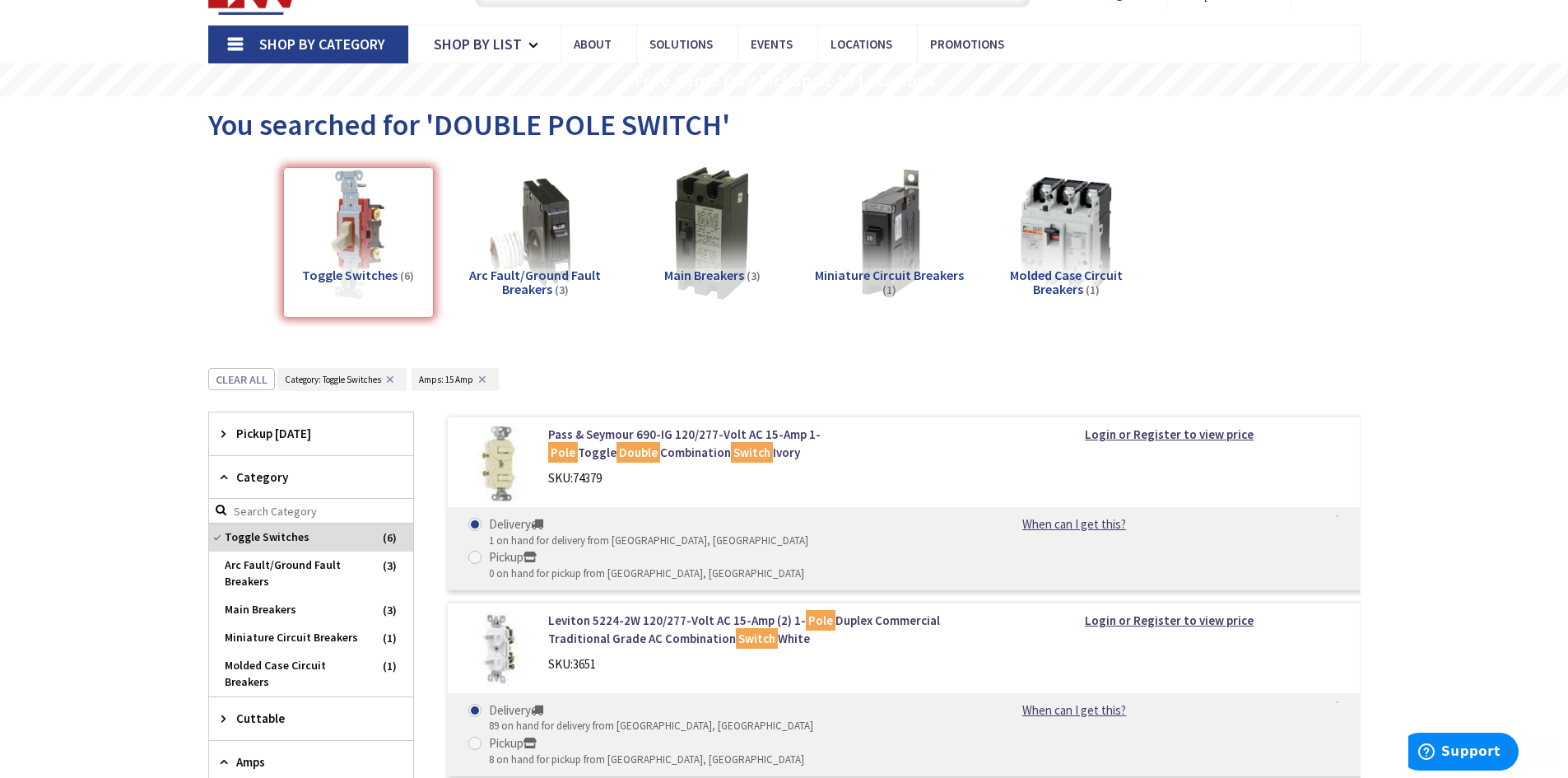
scroll to position [165, 0]
